Goal: Task Accomplishment & Management: Use online tool/utility

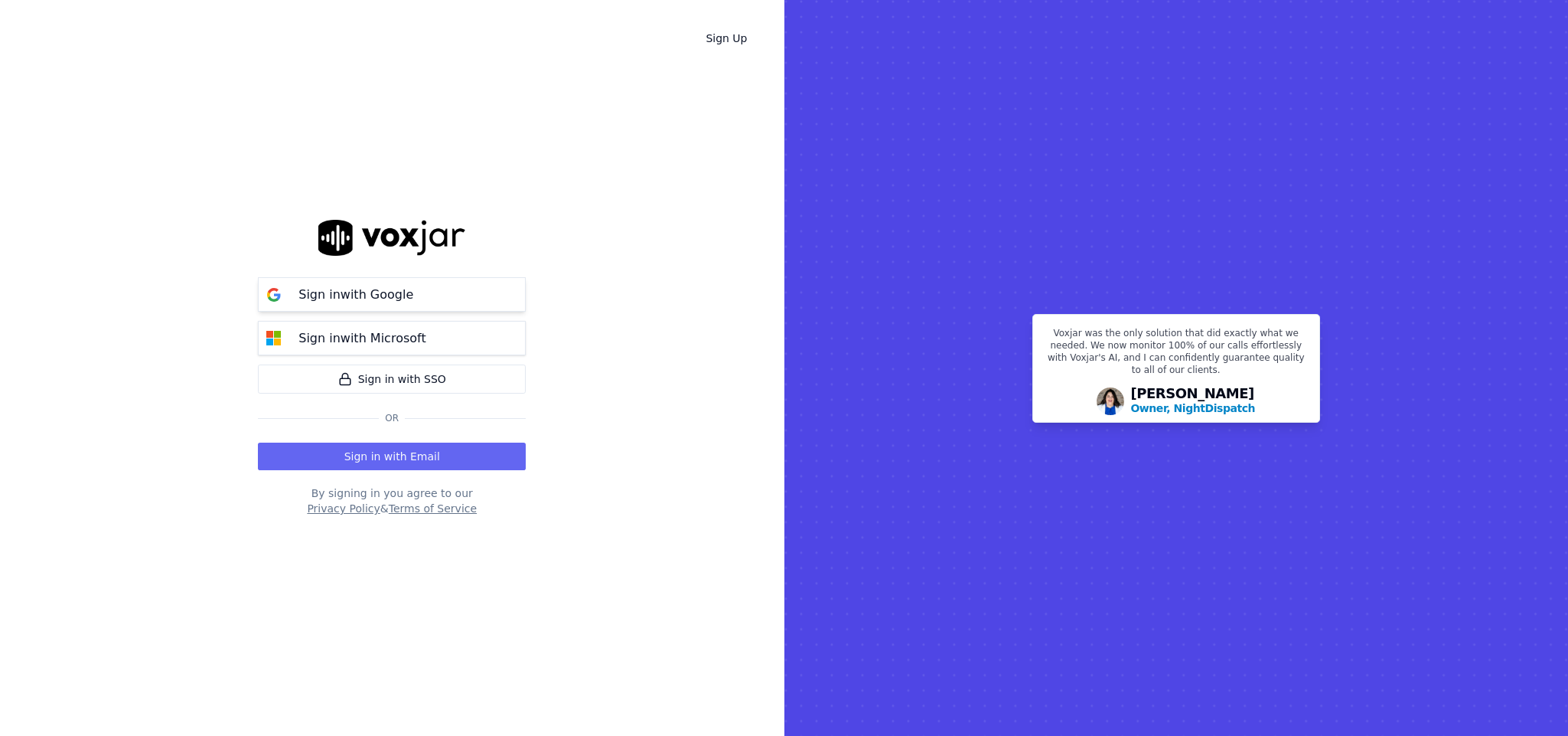
click at [398, 299] on p "Sign in with Google" at bounding box center [355, 294] width 115 height 18
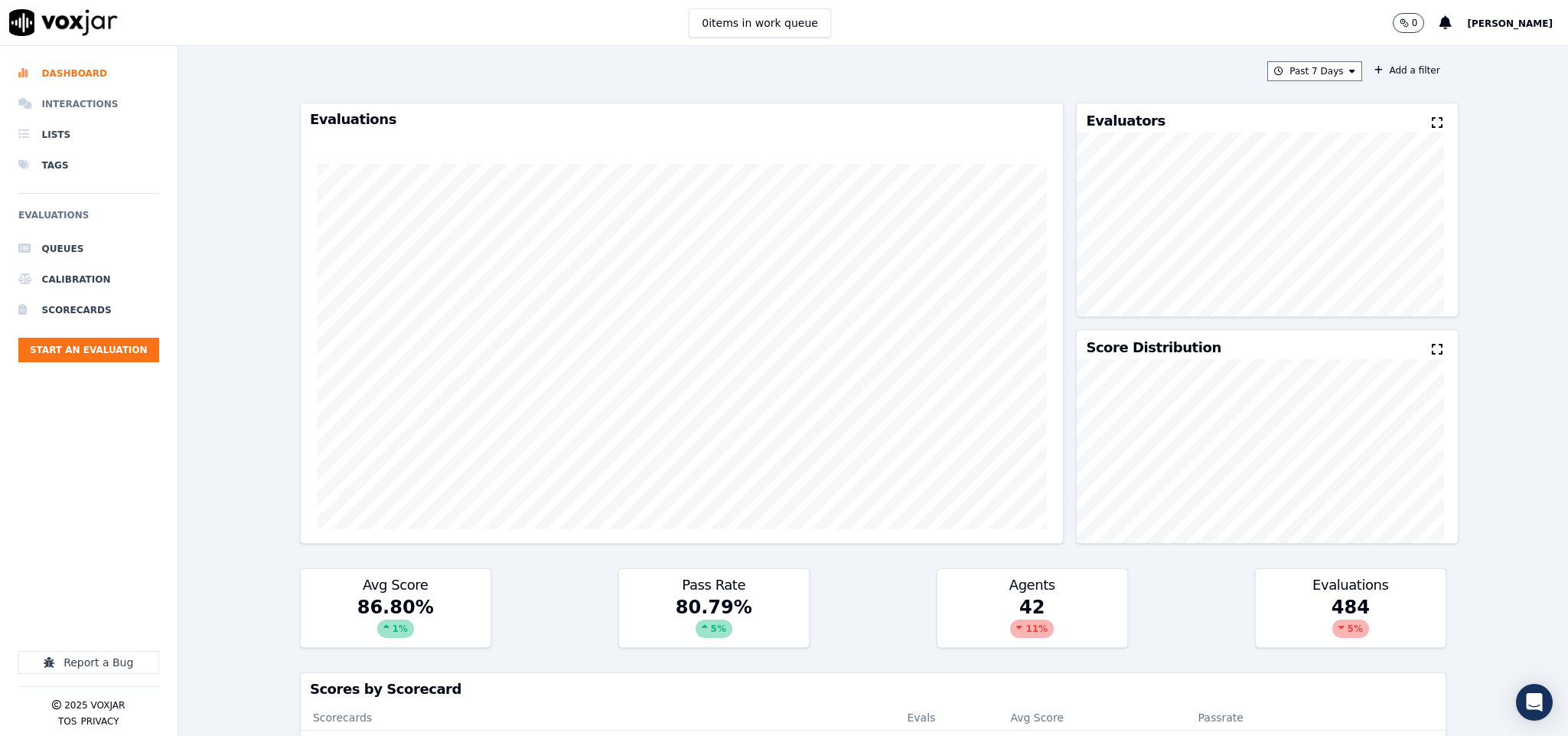
click at [79, 102] on li "Interactions" at bounding box center [89, 104] width 141 height 31
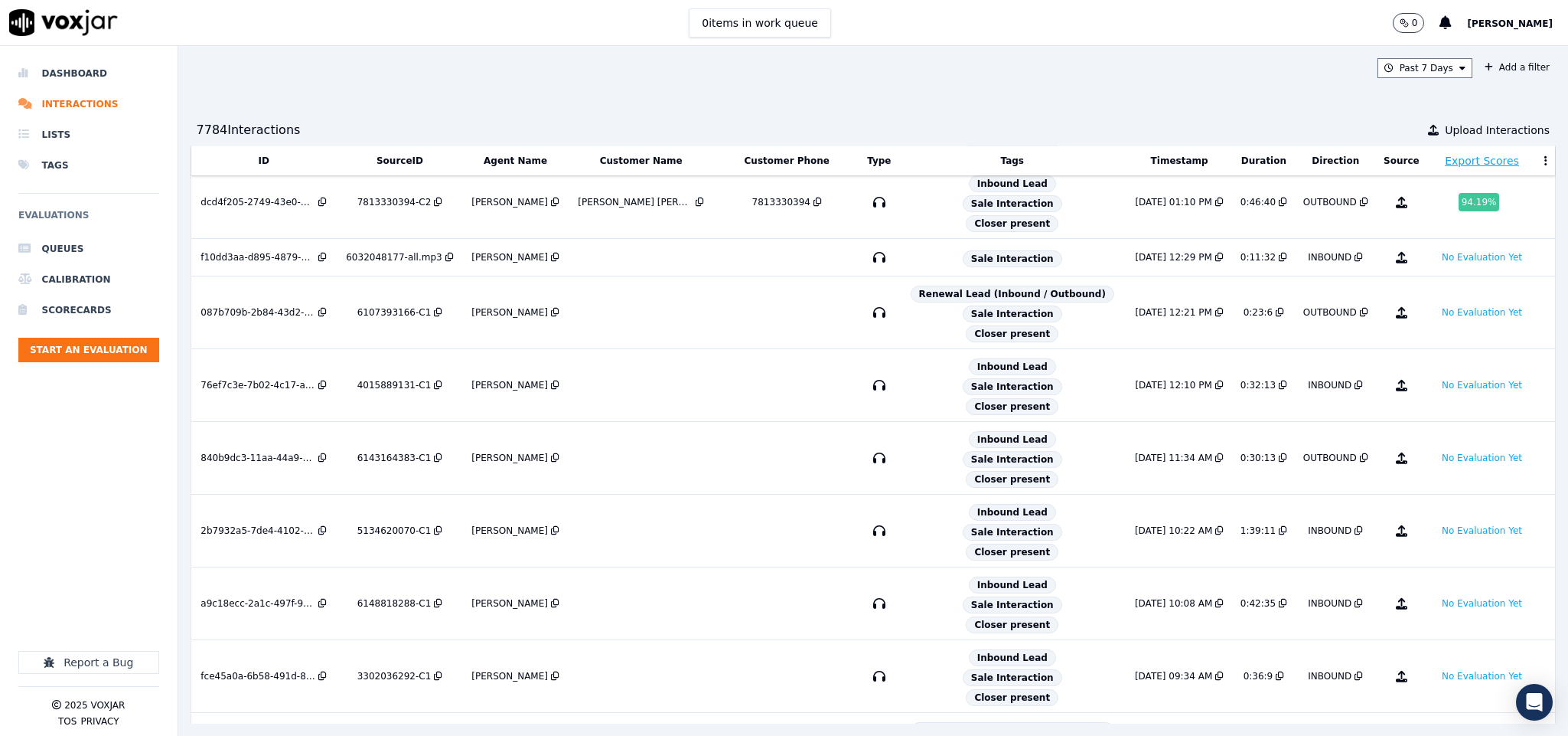
scroll to position [459, 0]
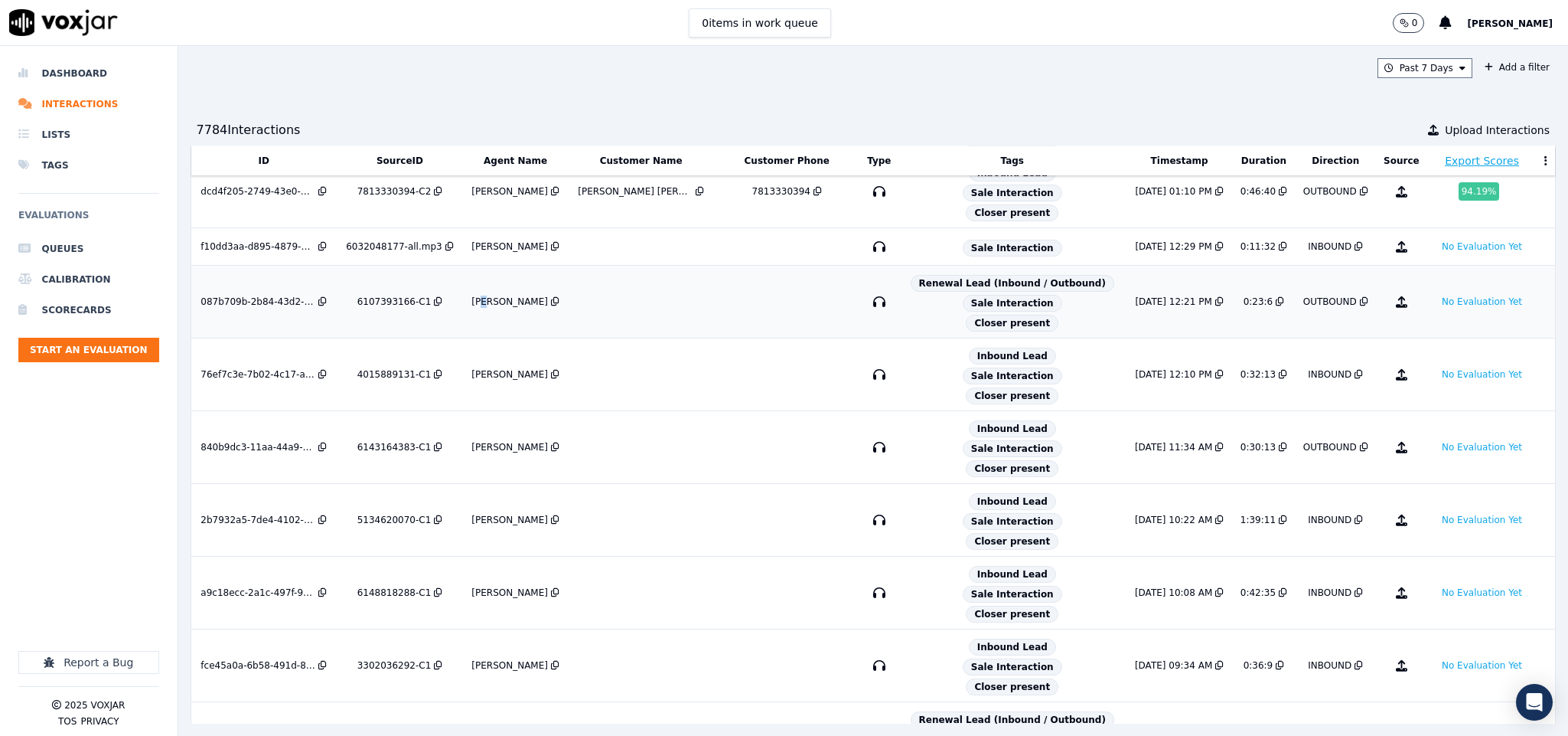
click at [499, 308] on div "Anna Das" at bounding box center [509, 301] width 76 height 12
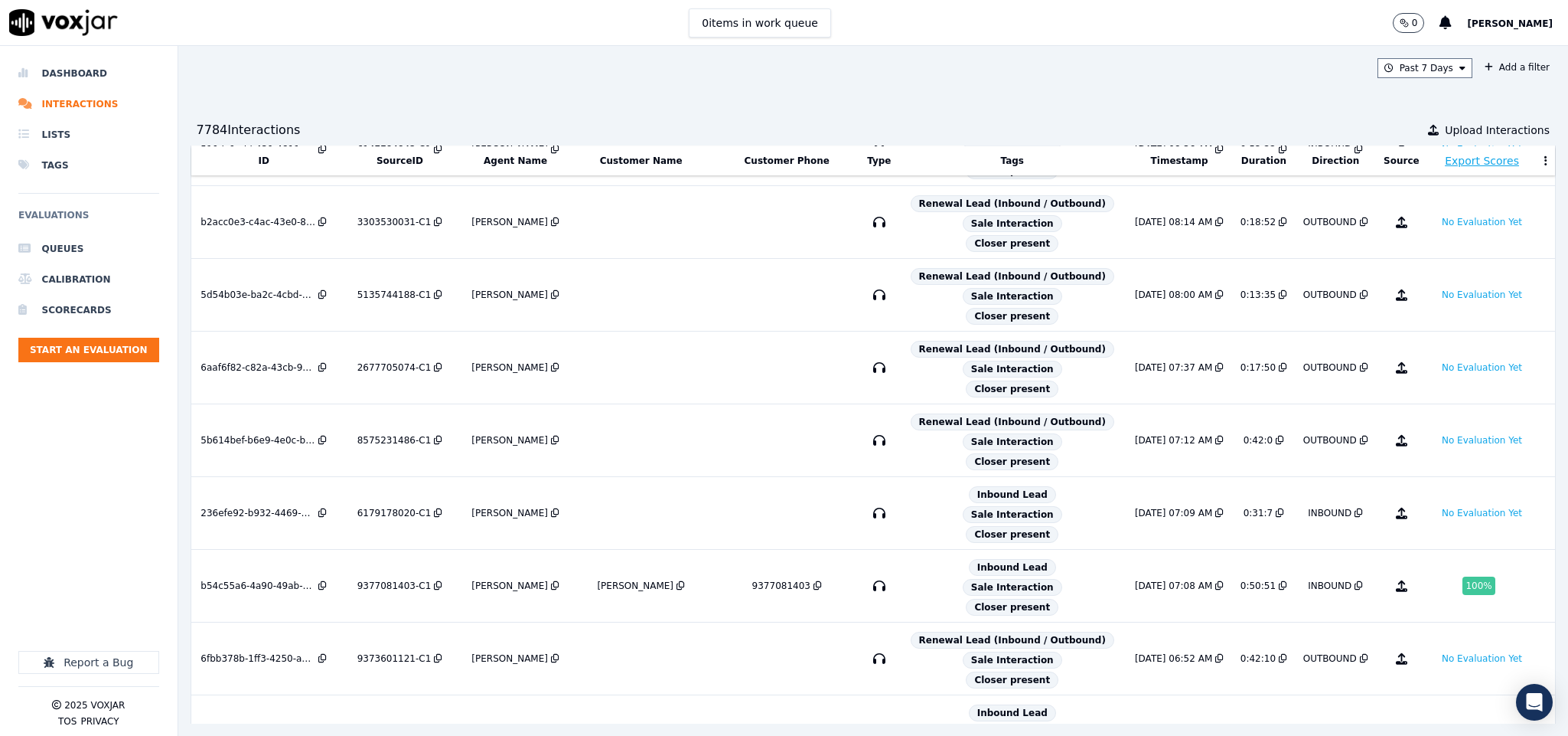
scroll to position [1131, 0]
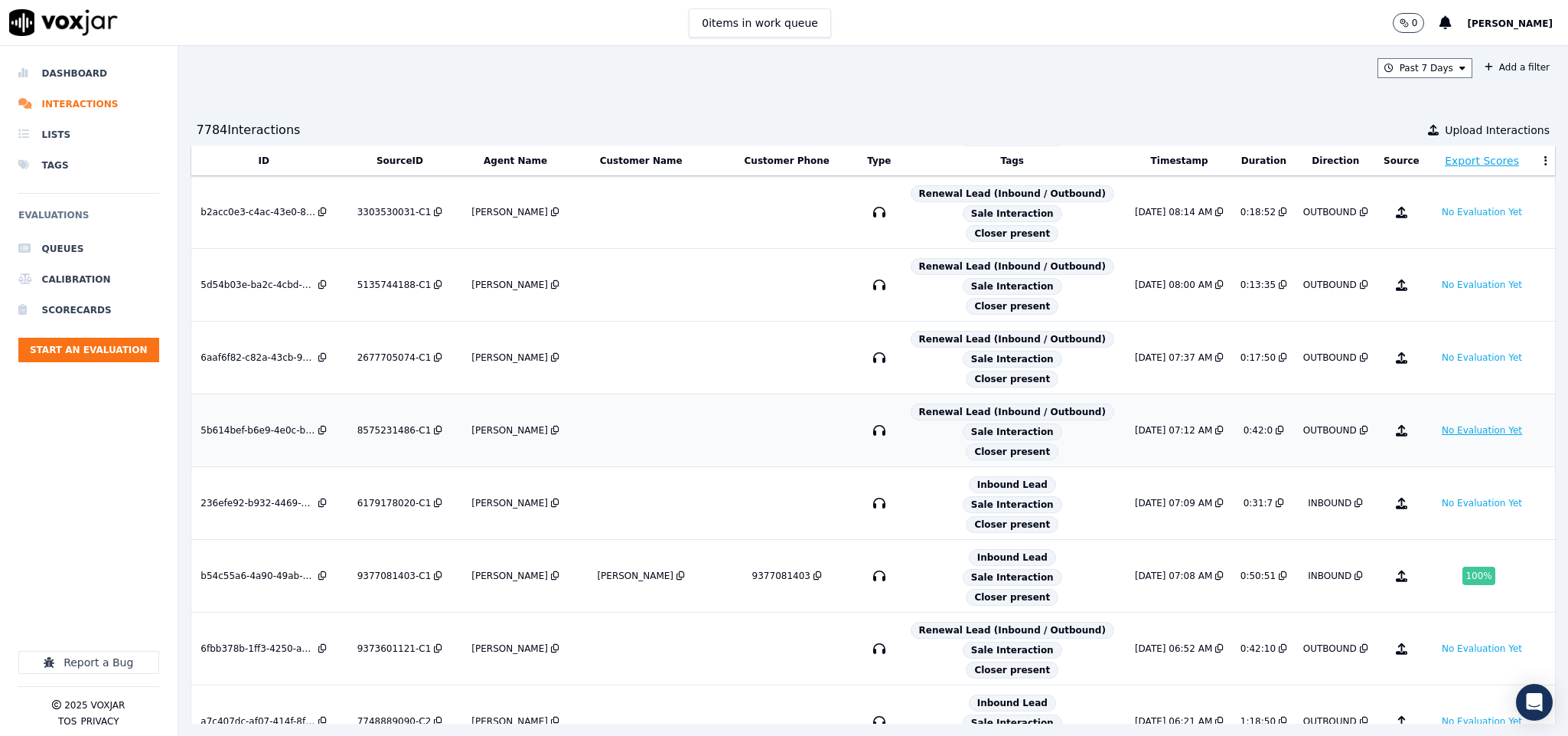
click at [1435, 439] on button "No Evaluation Yet" at bounding box center [1482, 430] width 92 height 18
